Goal: Task Accomplishment & Management: Complete application form

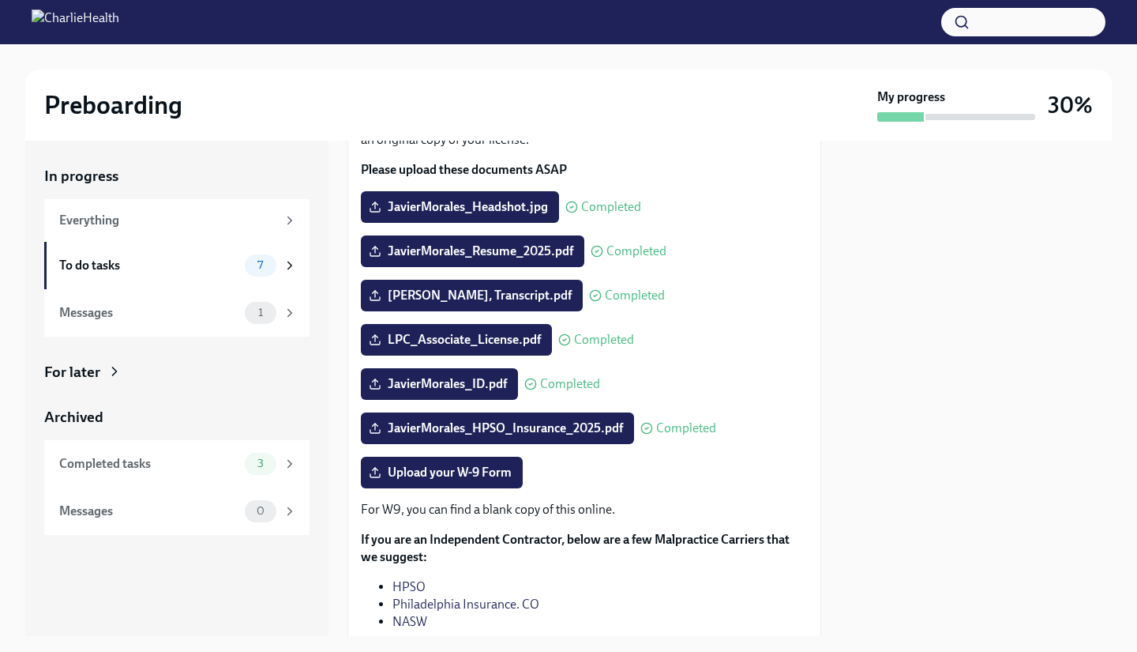
scroll to position [131, 0]
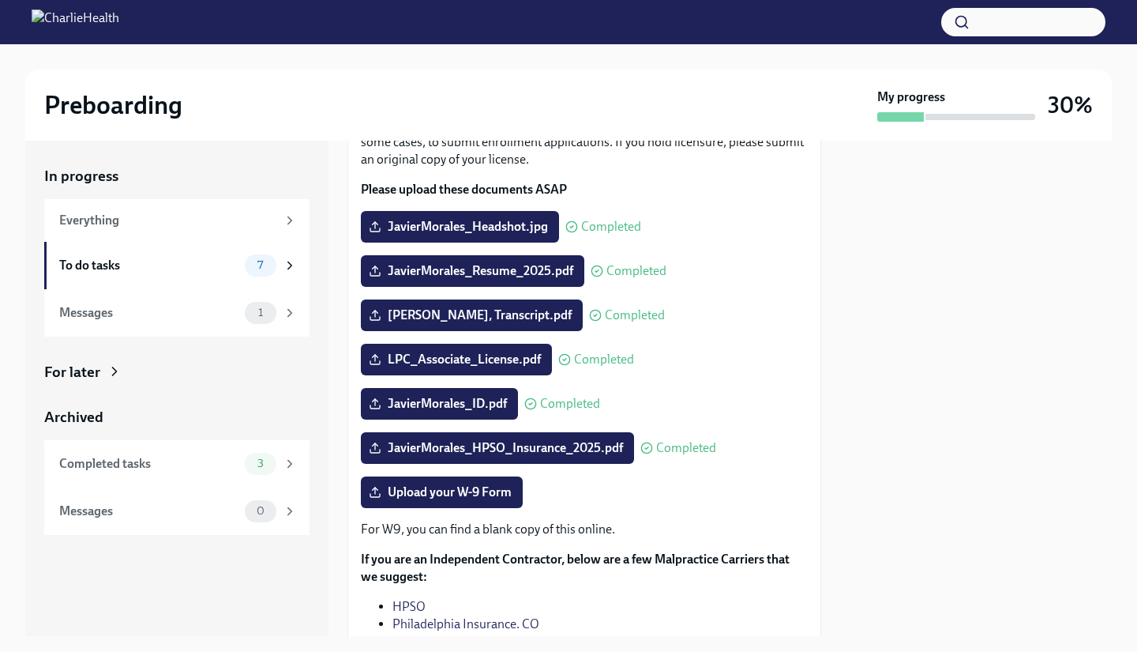
click at [212, 273] on div "To do tasks" at bounding box center [148, 265] width 179 height 17
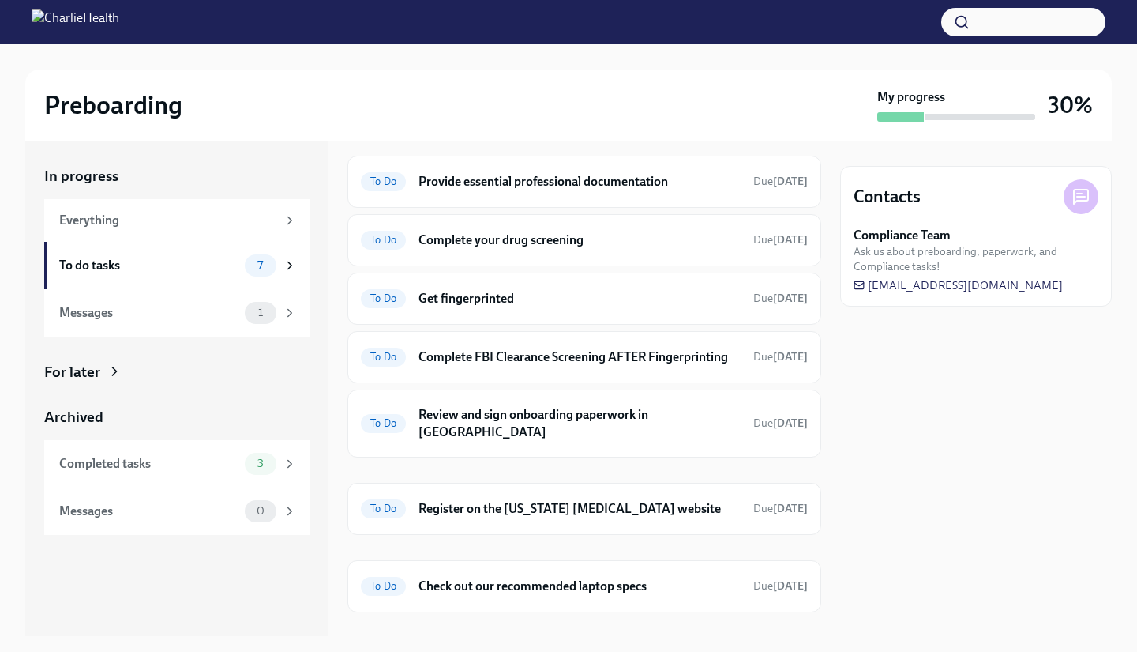
scroll to position [69, 0]
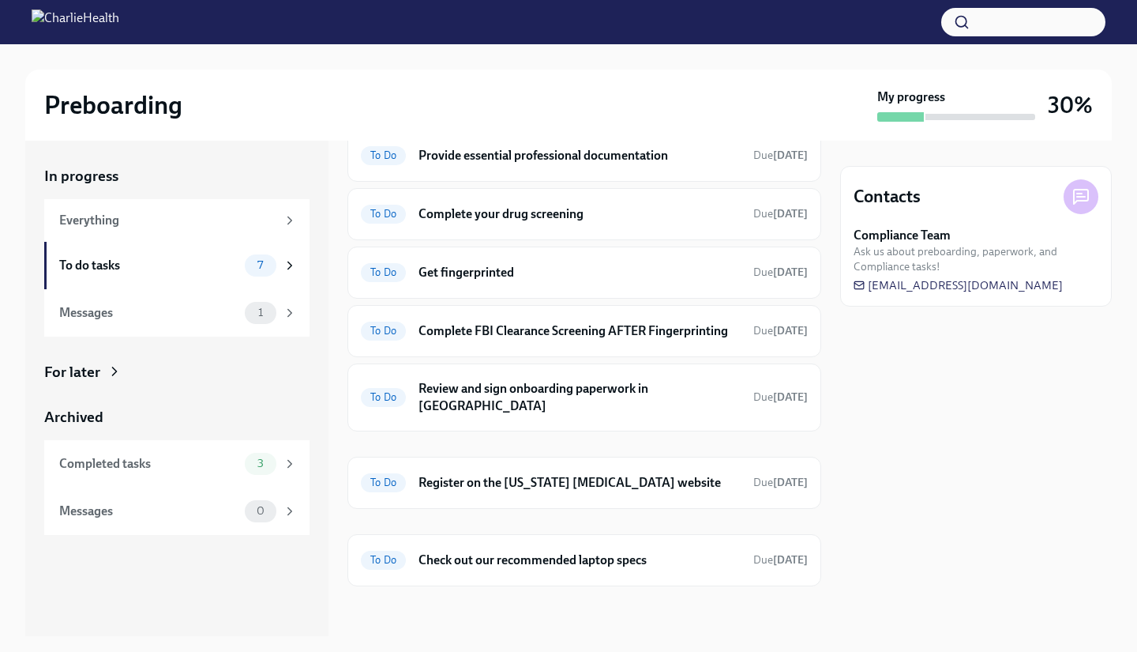
click at [532, 212] on h6 "Complete your drug screening" at bounding box center [580, 213] width 322 height 17
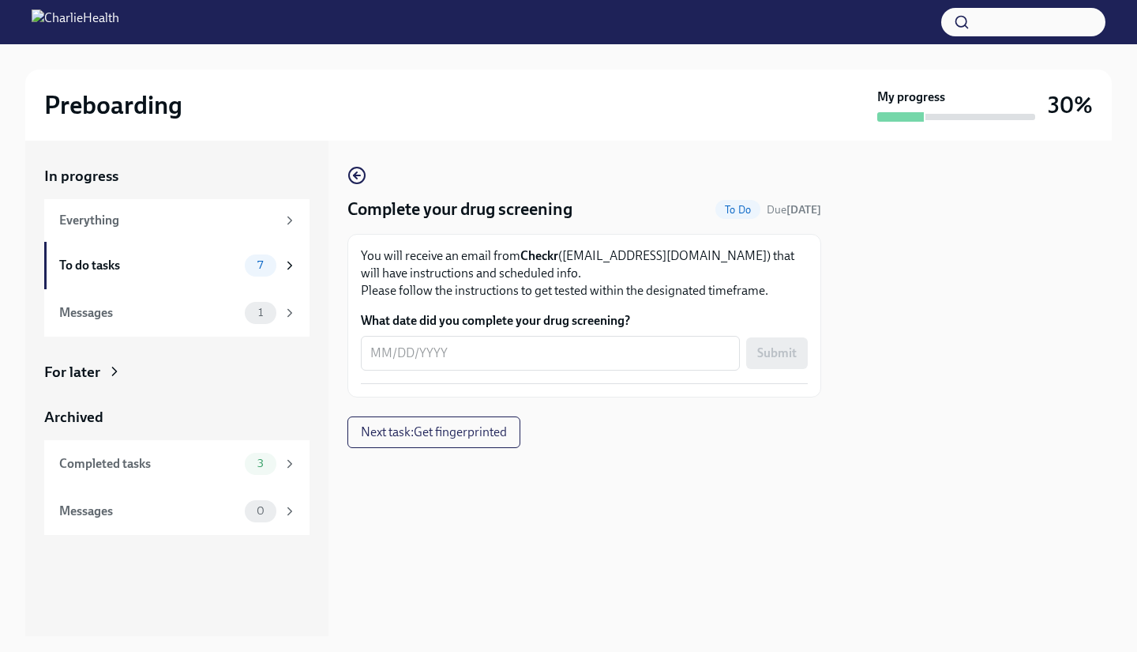
click at [374, 351] on textarea "What date did you complete your drug screening?" at bounding box center [550, 353] width 360 height 19
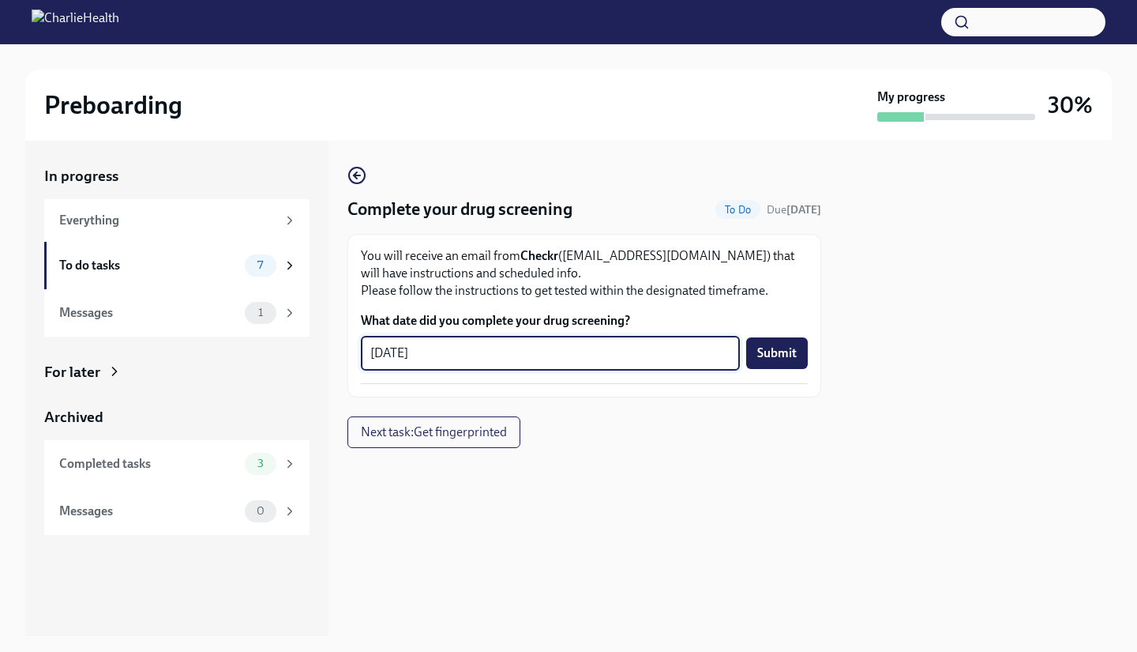
type textarea "[DATE]"
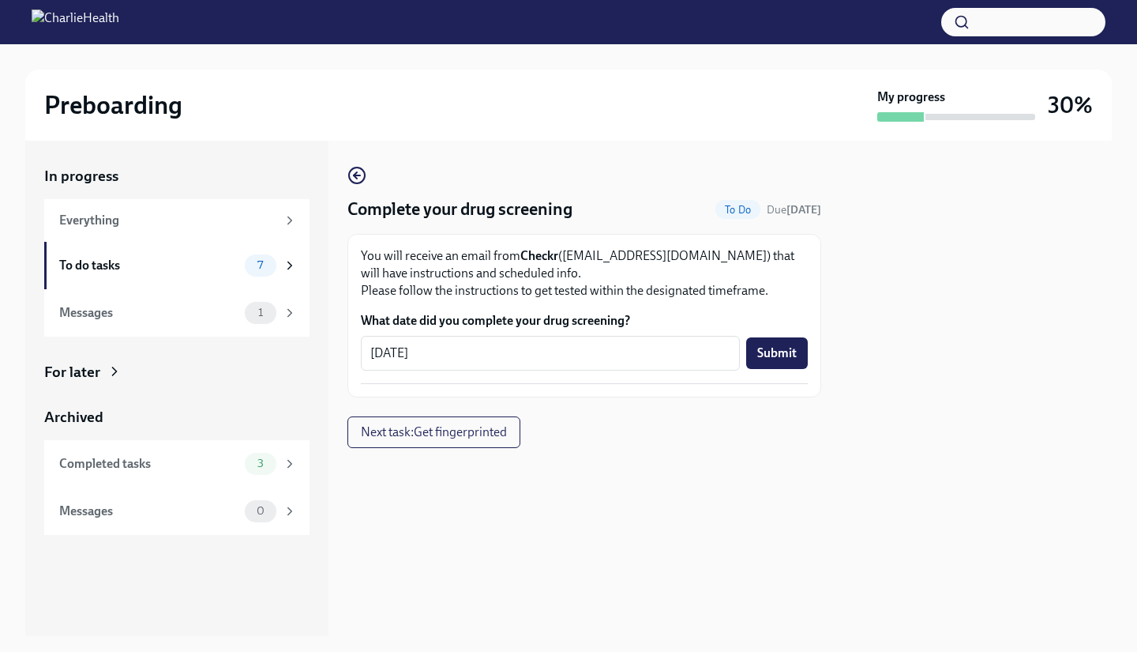
click at [778, 359] on span "Submit" at bounding box center [776, 353] width 39 height 16
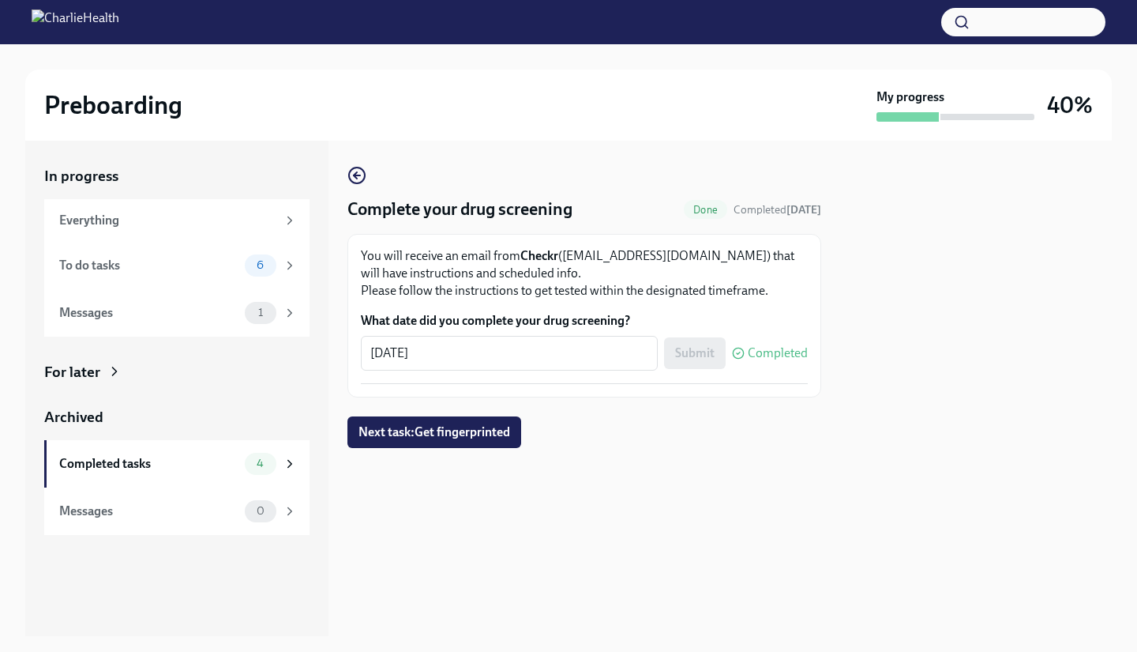
click at [109, 275] on div "To do tasks 6" at bounding box center [178, 265] width 238 height 22
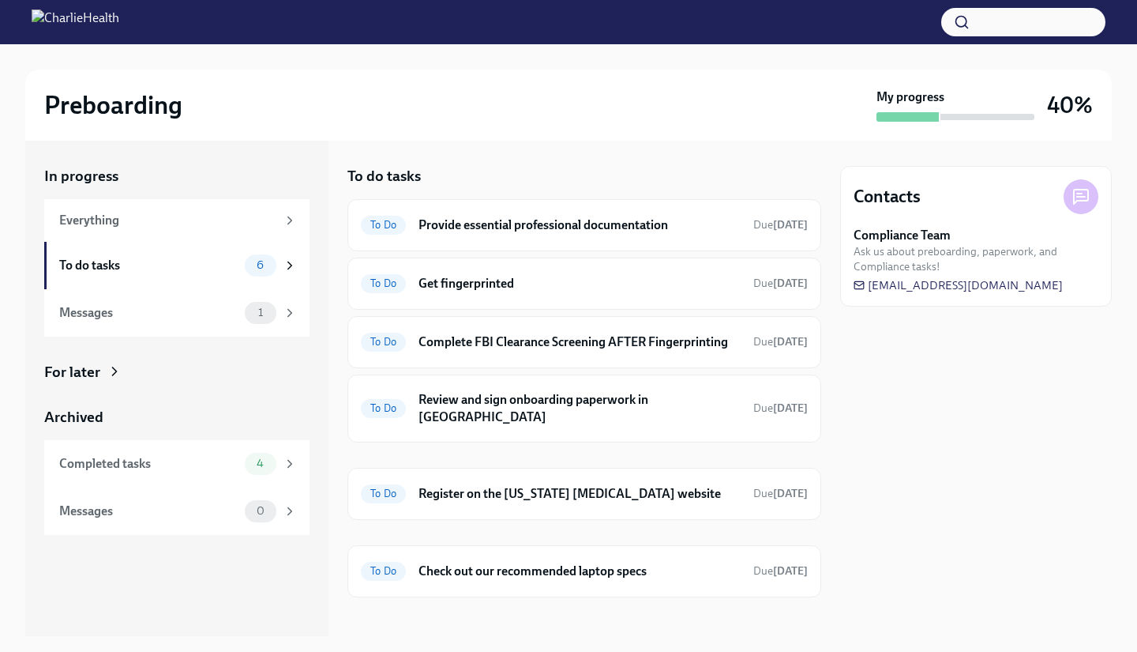
click at [580, 276] on h6 "Get fingerprinted" at bounding box center [580, 283] width 322 height 17
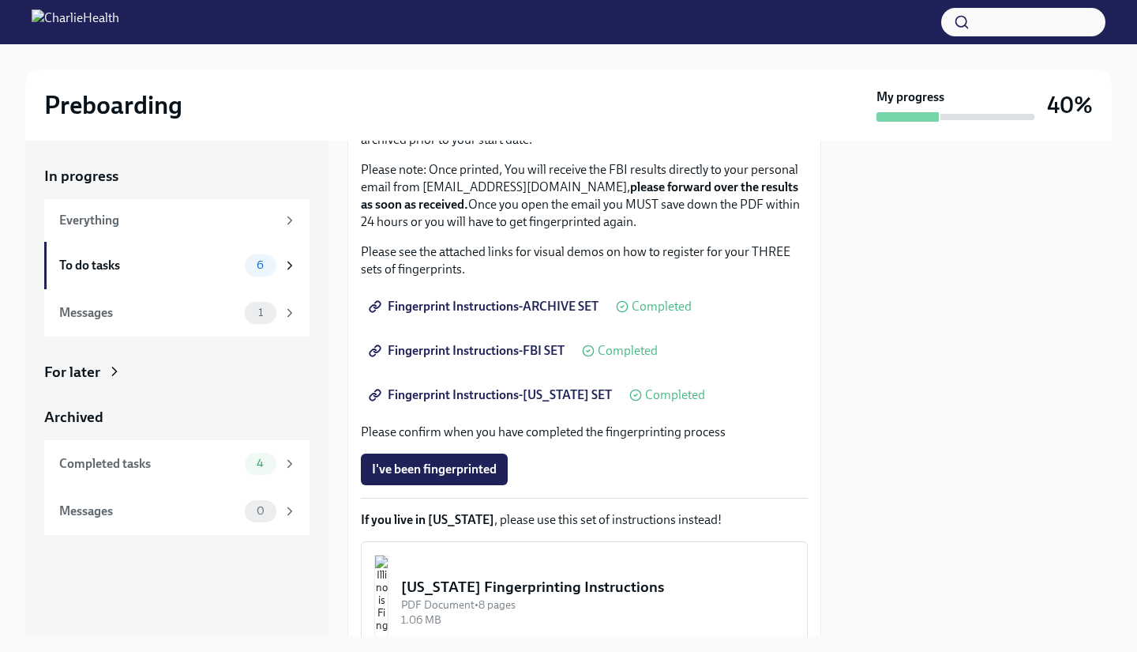
scroll to position [180, 0]
click at [160, 275] on div "To do tasks 6" at bounding box center [178, 265] width 238 height 22
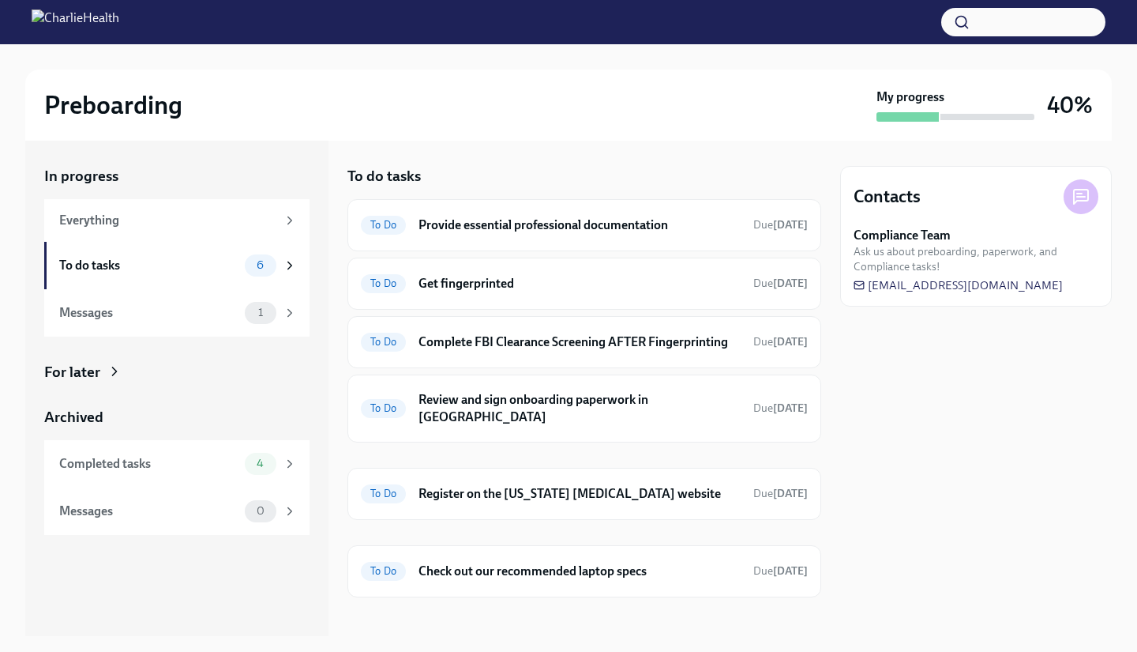
click at [548, 160] on div "To do tasks To Do Provide essential professional documentation Due [DATE] To Do…" at bounding box center [584, 388] width 474 height 495
click at [622, 562] on h6 "Check out our recommended laptop specs" at bounding box center [580, 570] width 322 height 17
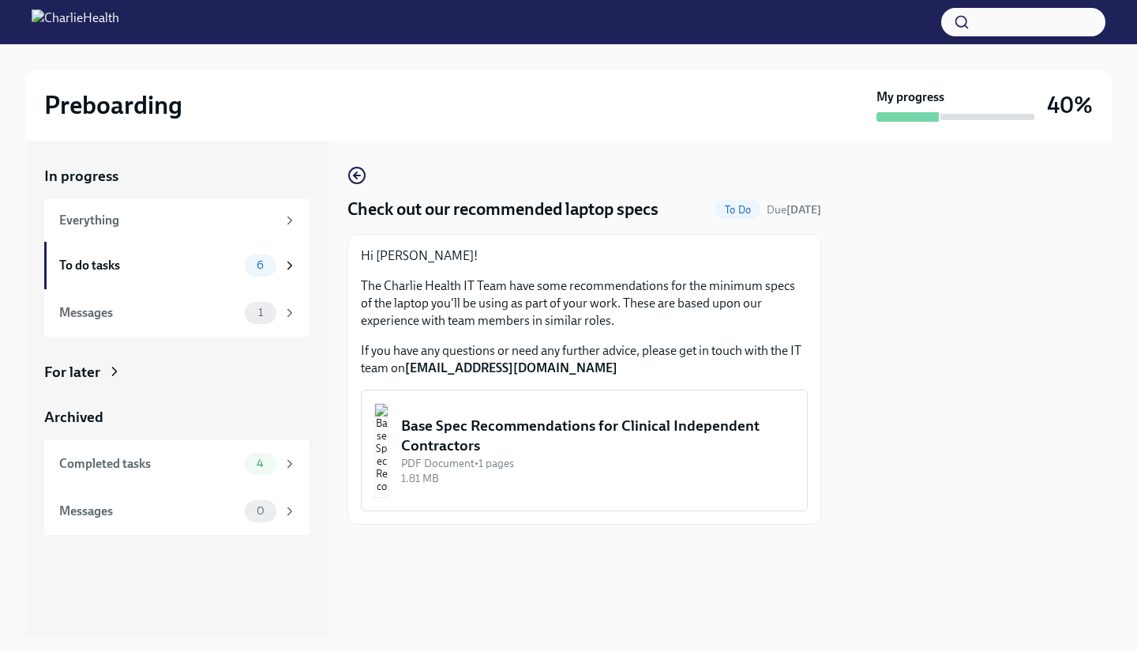
click at [389, 452] on img "button" at bounding box center [381, 450] width 14 height 95
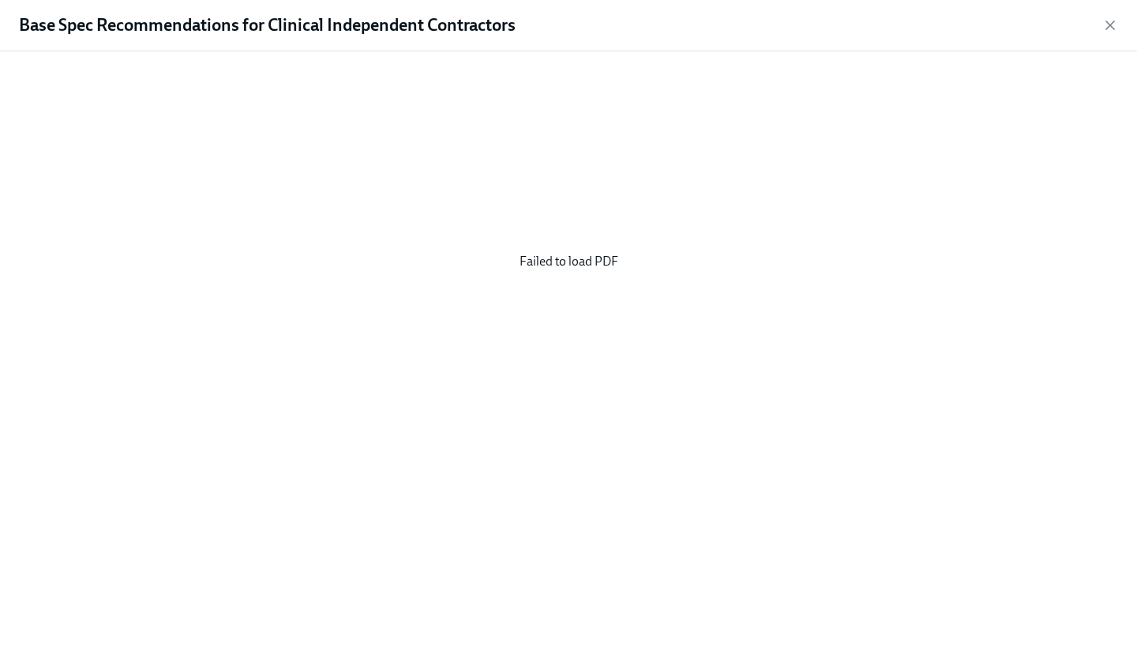
click at [561, 261] on div "Failed to load PDF" at bounding box center [568, 261] width 1087 height 395
click at [1109, 21] on icon "button" at bounding box center [1110, 25] width 16 height 16
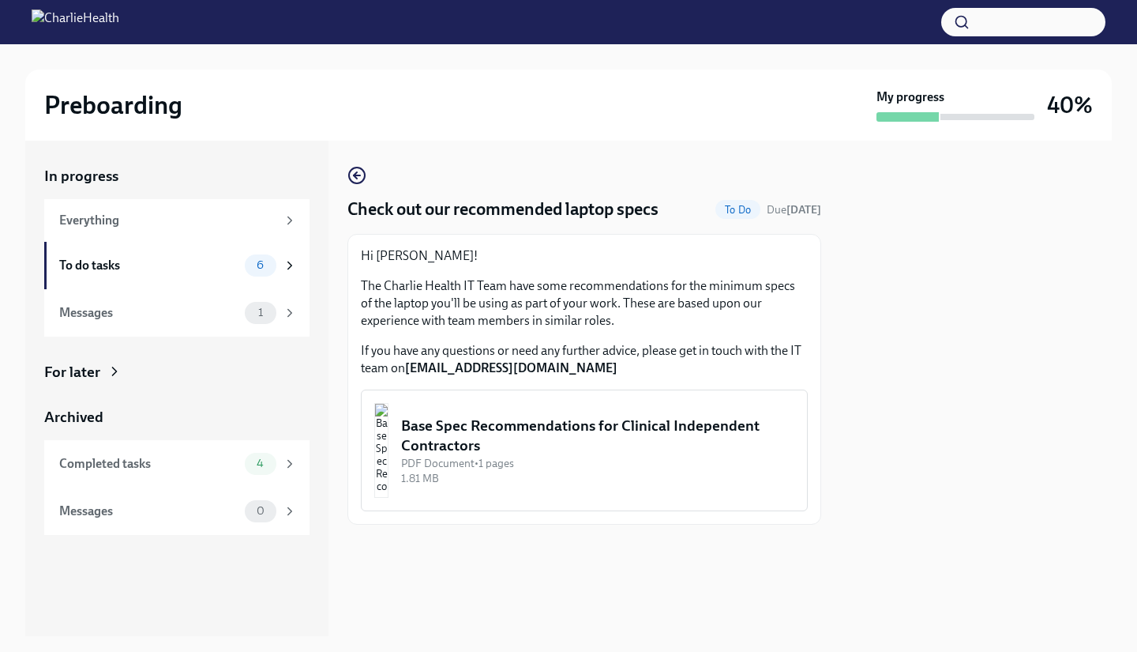
click at [531, 434] on div "Base Spec Recommendations for Clinical Independent Contractors" at bounding box center [597, 435] width 393 height 40
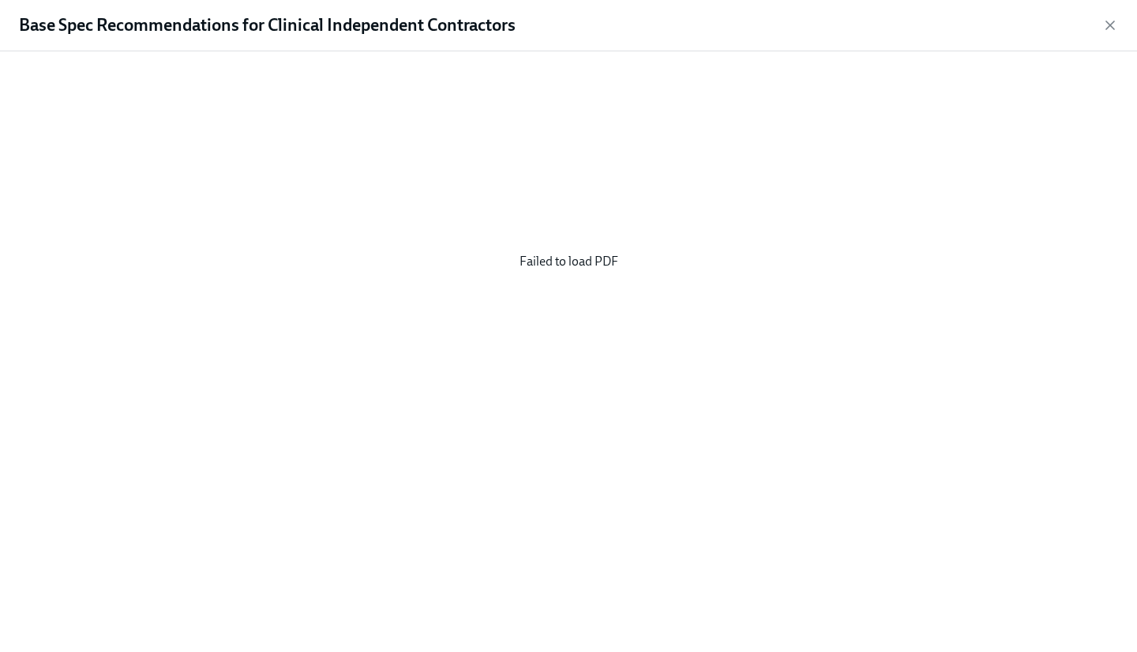
click at [820, 187] on div "Failed to load PDF" at bounding box center [568, 261] width 1087 height 395
click at [287, 18] on h1 "Base Spec Recommendations for Clinical Independent Contractors" at bounding box center [267, 25] width 497 height 24
click at [1113, 20] on icon "button" at bounding box center [1110, 25] width 16 height 16
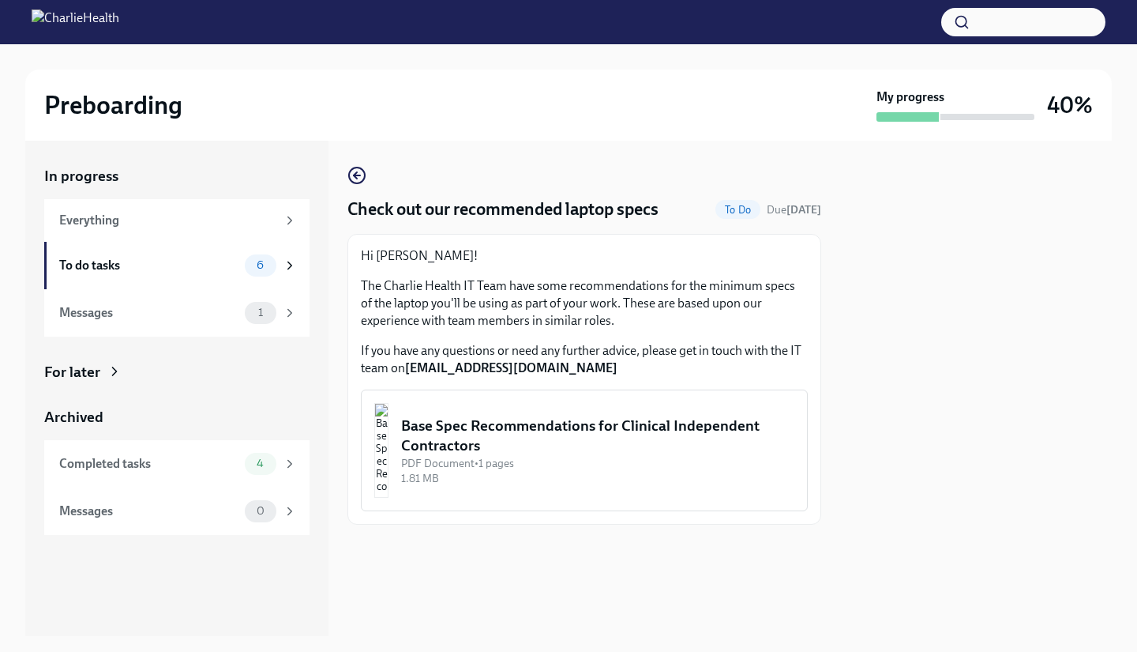
click at [389, 441] on img "button" at bounding box center [381, 450] width 14 height 95
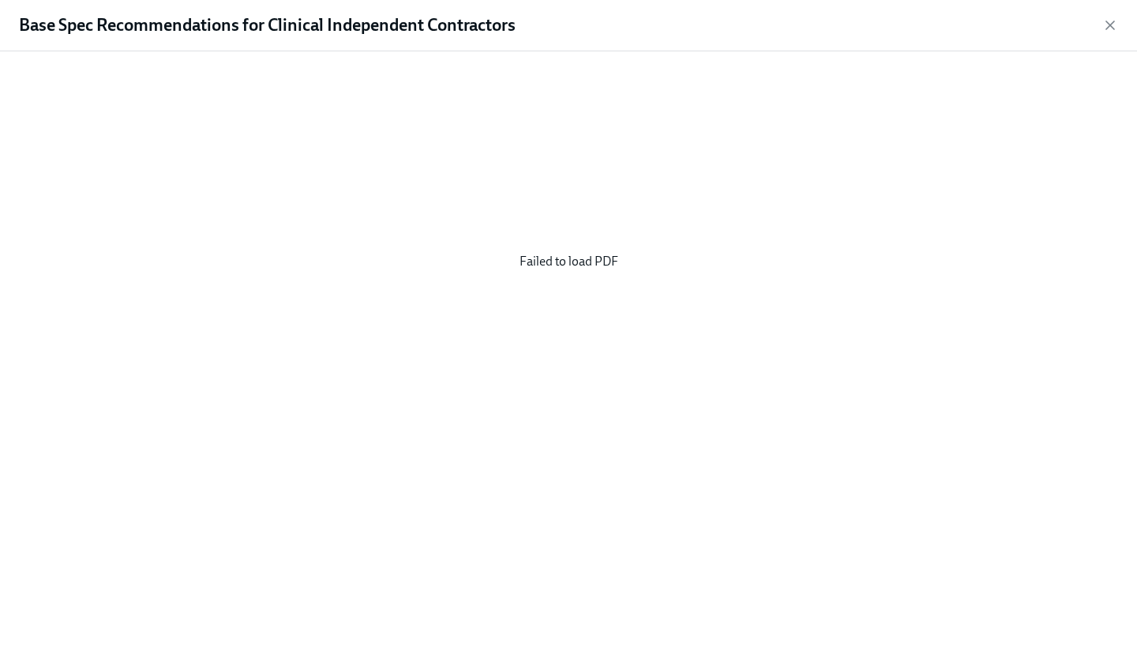
click at [1108, 15] on div "Base Spec Recommendations for Clinical Independent Contractors" at bounding box center [568, 25] width 1137 height 51
click at [1110, 21] on icon "button" at bounding box center [1110, 25] width 16 height 16
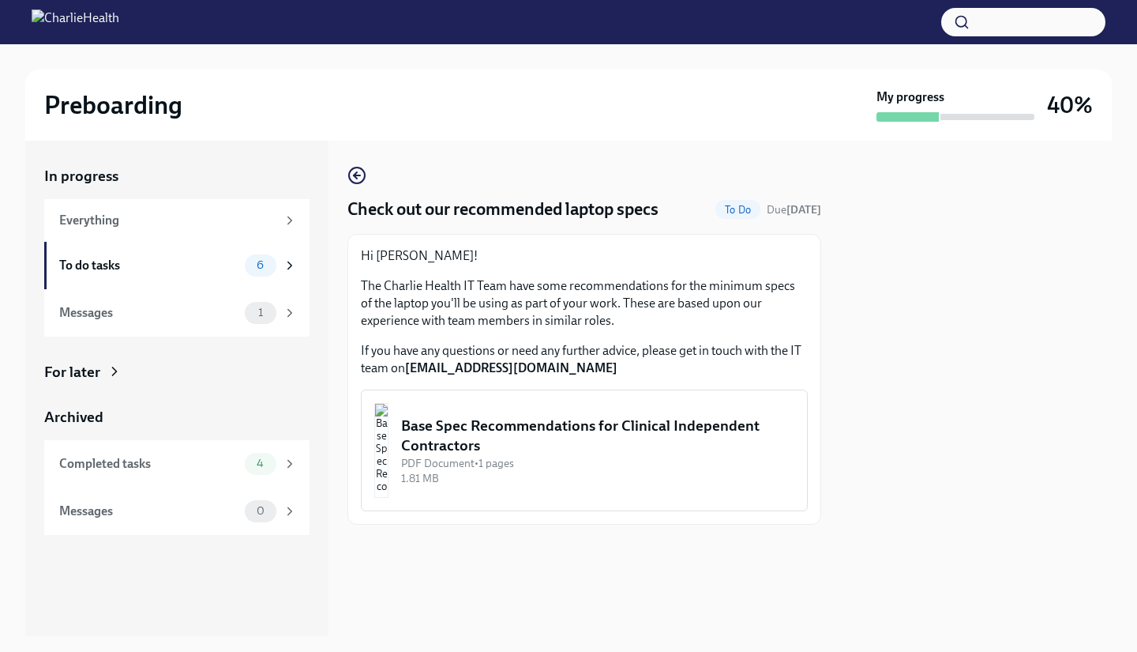
click at [723, 210] on span "To Do" at bounding box center [737, 210] width 45 height 12
click at [389, 439] on img "button" at bounding box center [381, 450] width 14 height 95
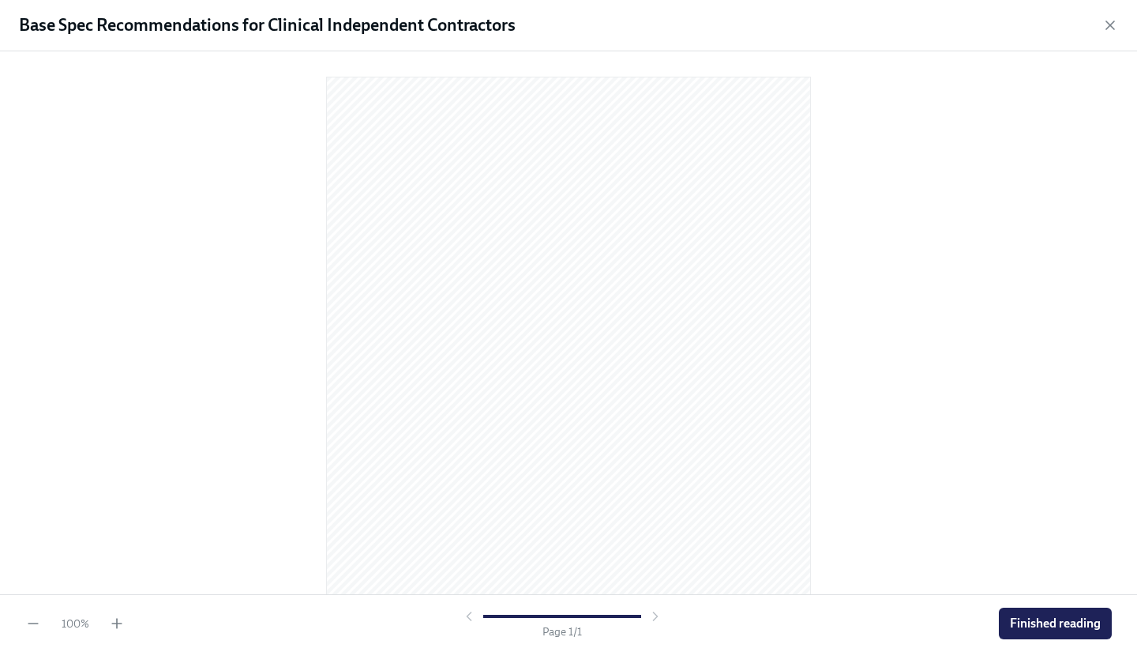
click at [1044, 613] on button "Finished reading" at bounding box center [1055, 623] width 113 height 32
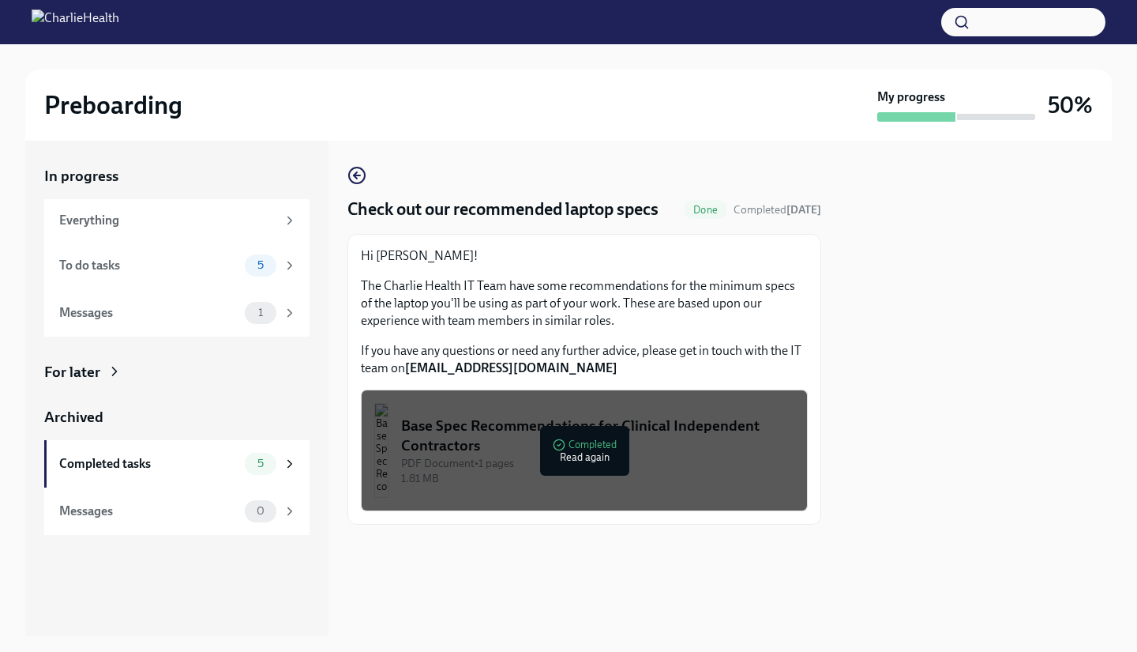
click at [197, 261] on div "To do tasks" at bounding box center [148, 265] width 179 height 17
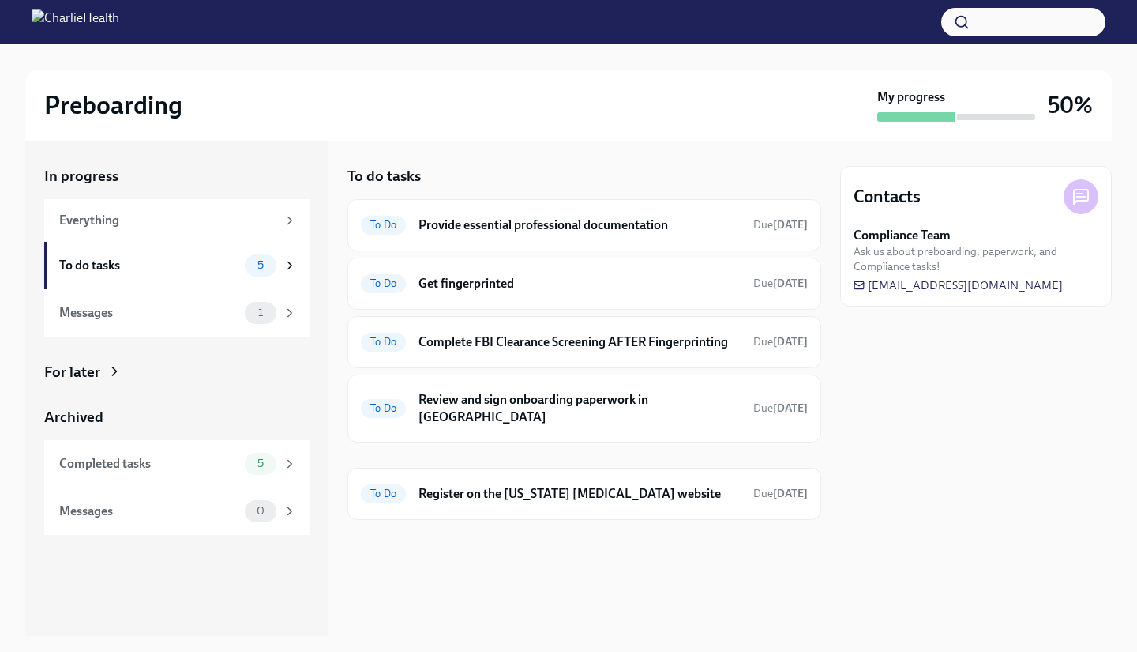
click at [504, 222] on h6 "Provide essential professional documentation" at bounding box center [580, 224] width 322 height 17
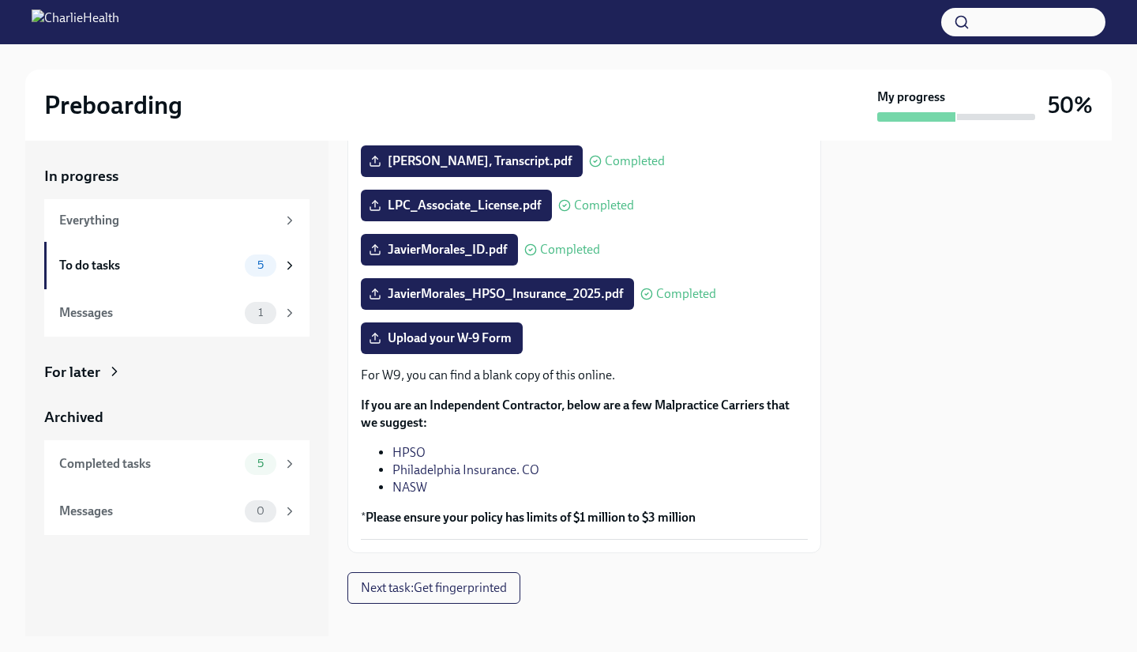
scroll to position [303, 0]
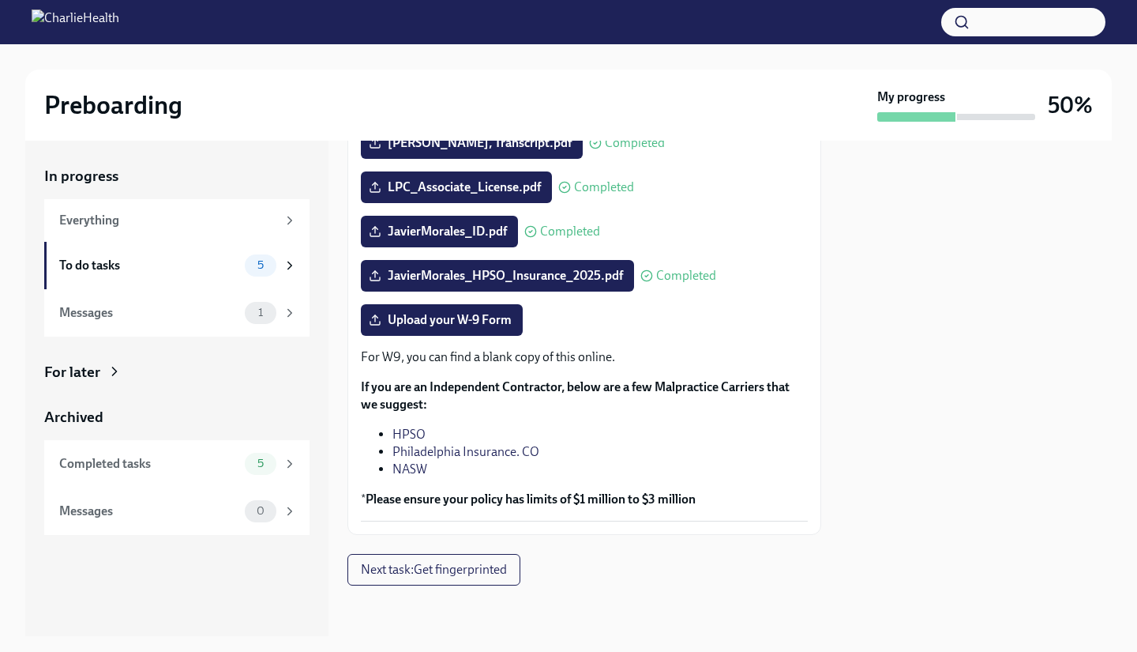
click at [126, 272] on div "To do tasks" at bounding box center [148, 265] width 179 height 17
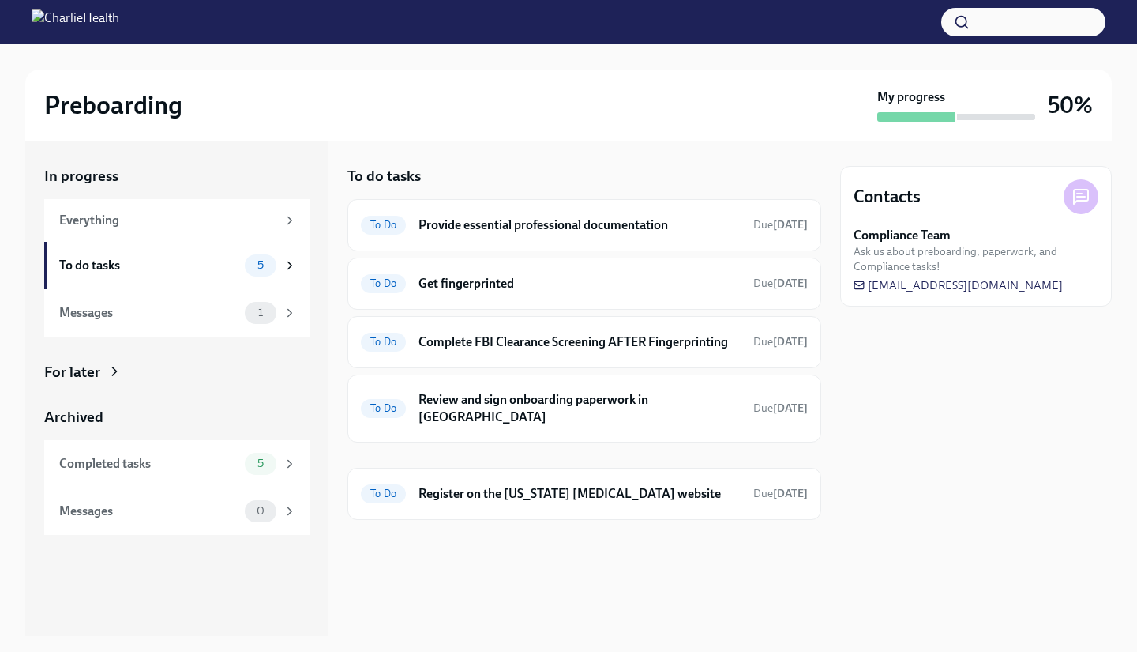
click at [530, 398] on h6 "Review and sign onboarding paperwork in [GEOGRAPHIC_DATA]" at bounding box center [580, 408] width 322 height 35
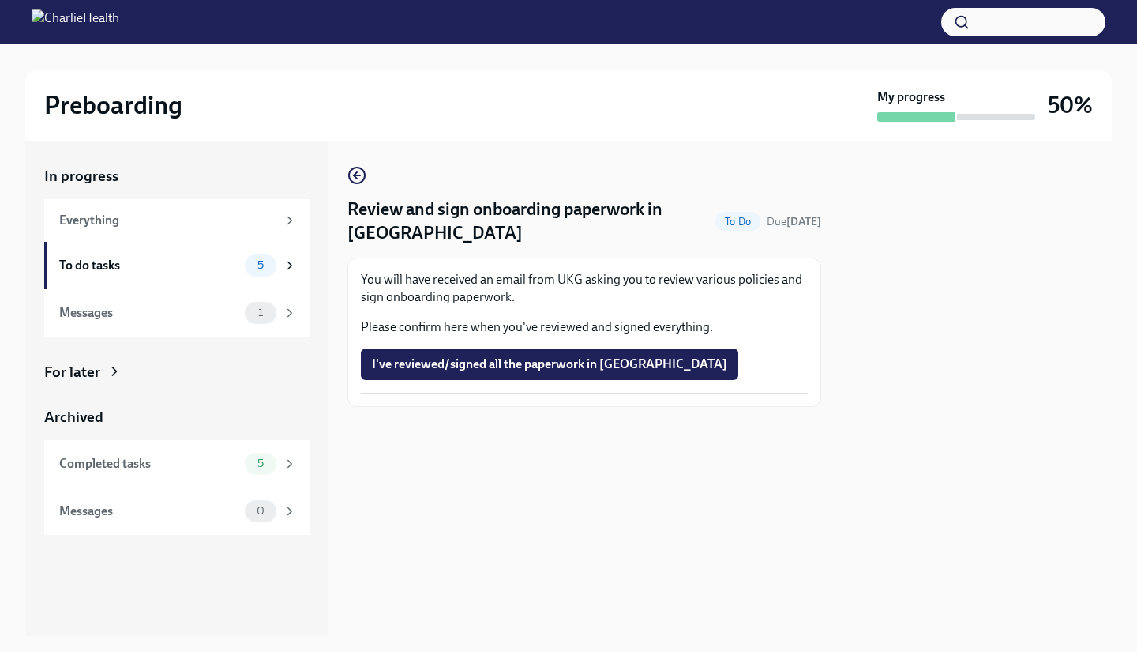
click at [138, 258] on div "To do tasks" at bounding box center [148, 265] width 179 height 17
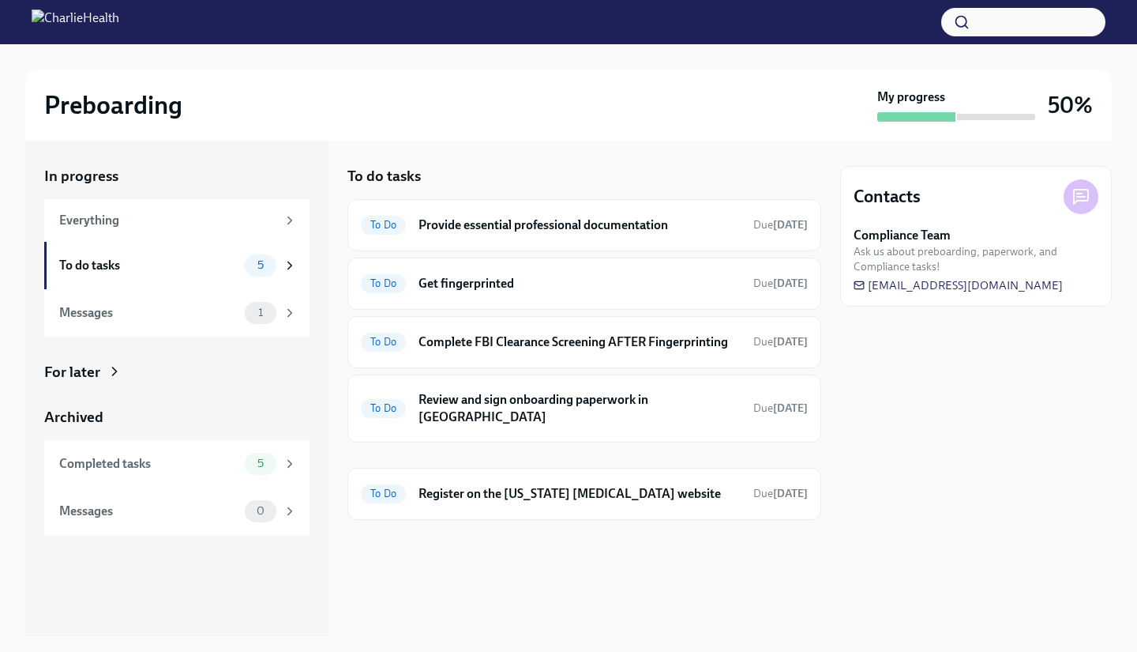
click at [518, 220] on h6 "Provide essential professional documentation" at bounding box center [580, 224] width 322 height 17
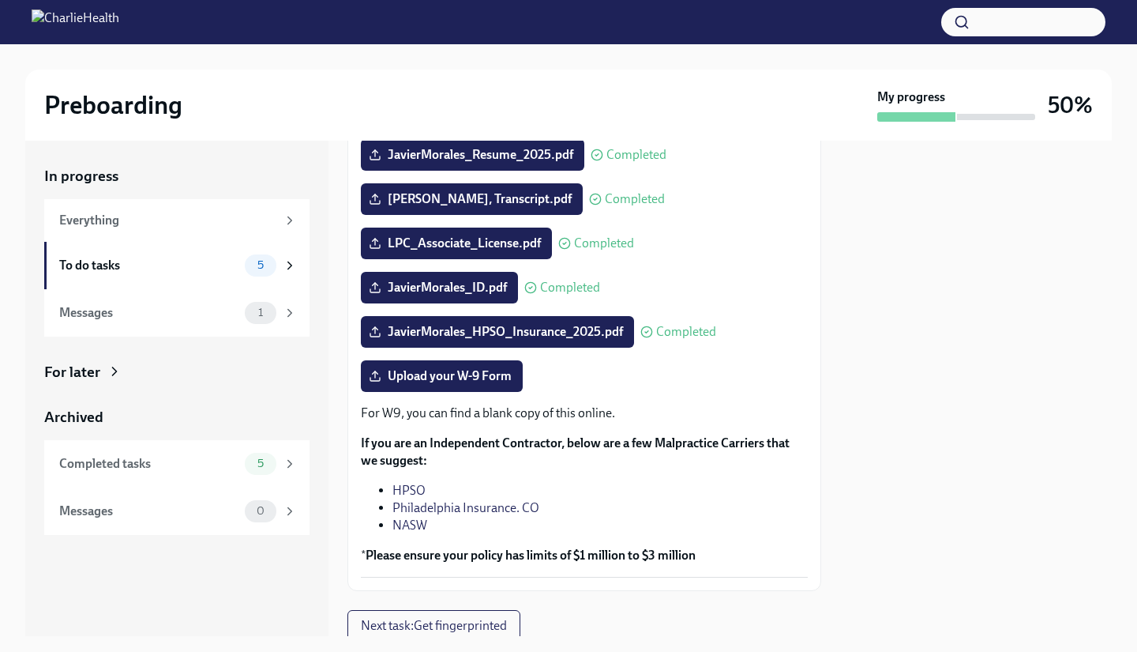
scroll to position [303, 0]
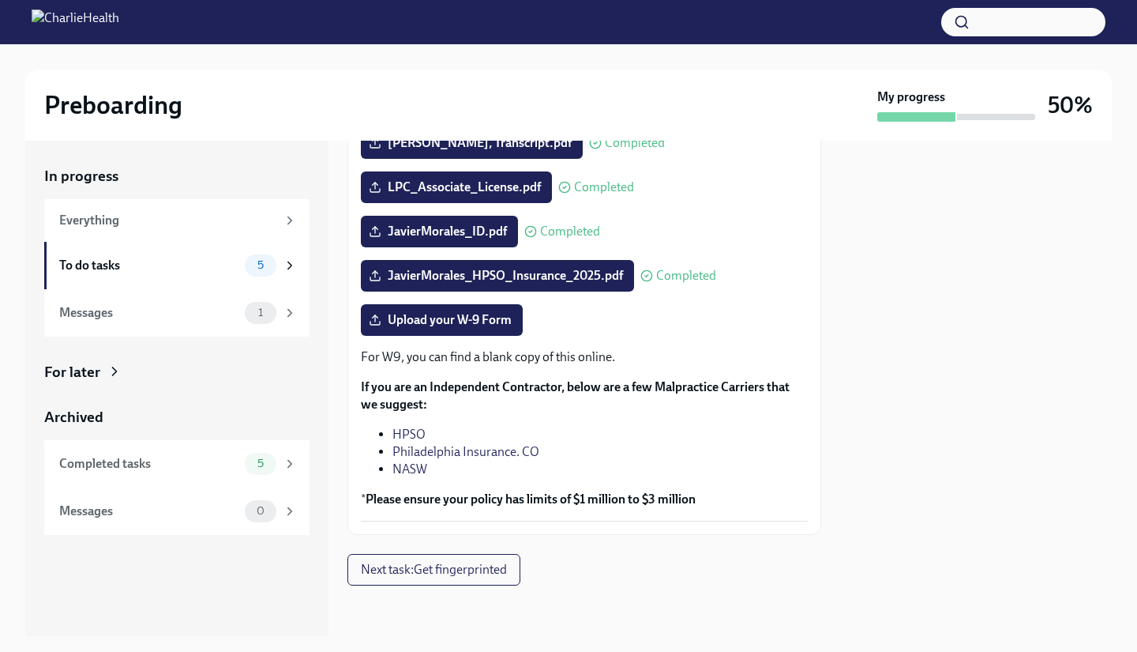
click at [513, 488] on div "For W9, you can find a blank copy of this online. If you are an Independent Con…" at bounding box center [584, 428] width 447 height 160
